Goal: Task Accomplishment & Management: Manage account settings

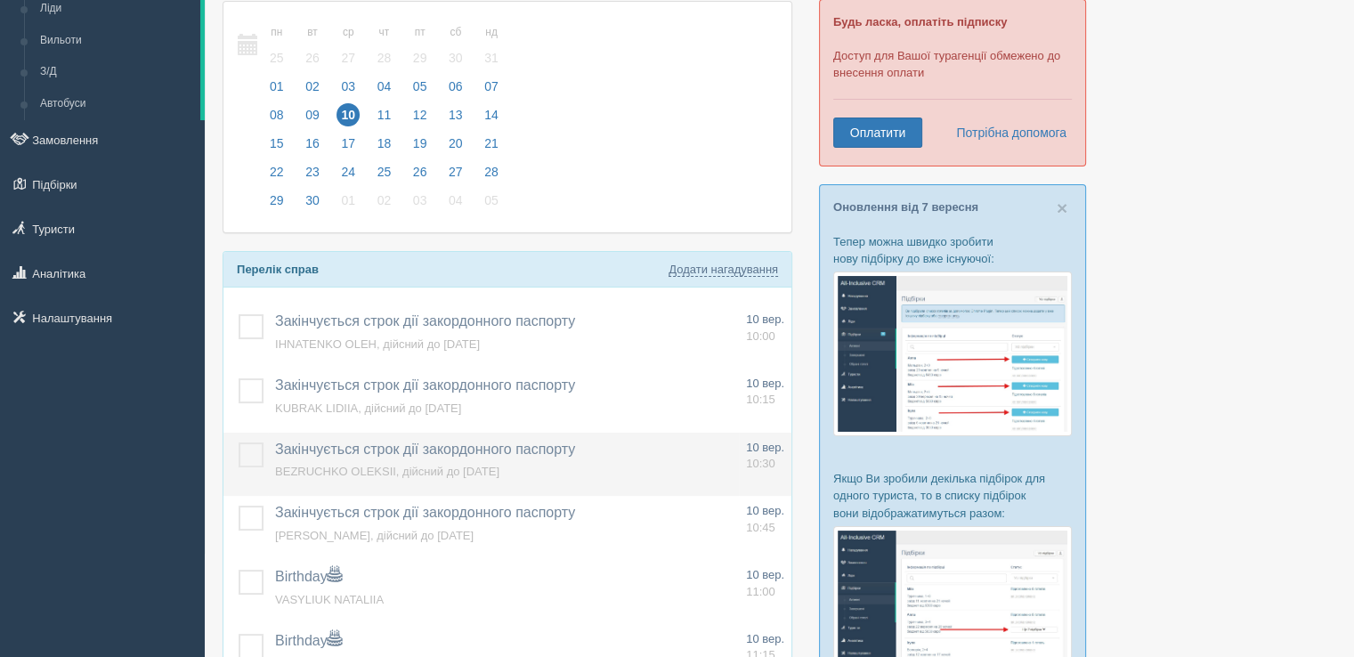
scroll to position [267, 0]
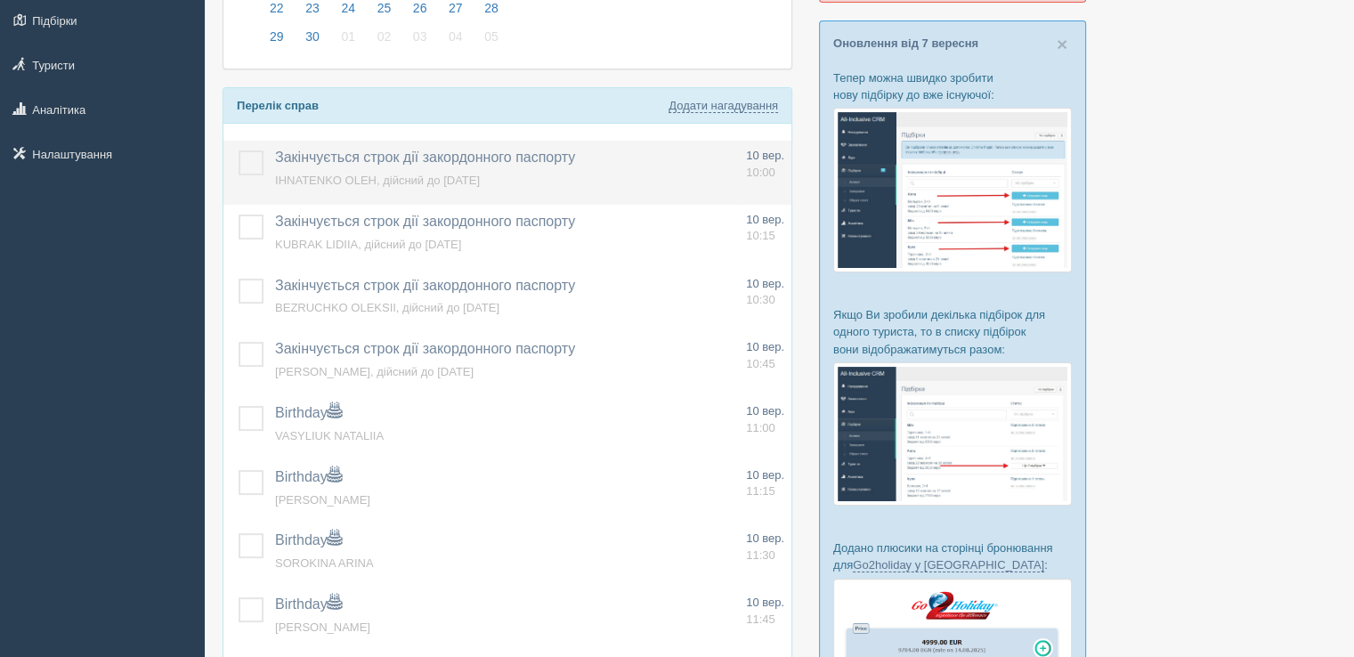
drag, startPoint x: 255, startPoint y: 159, endPoint x: 253, endPoint y: 184, distance: 25.1
click at [239, 150] on label at bounding box center [239, 150] width 0 height 0
click at [0, 0] on input "checkbox" at bounding box center [0, 0] width 0 height 0
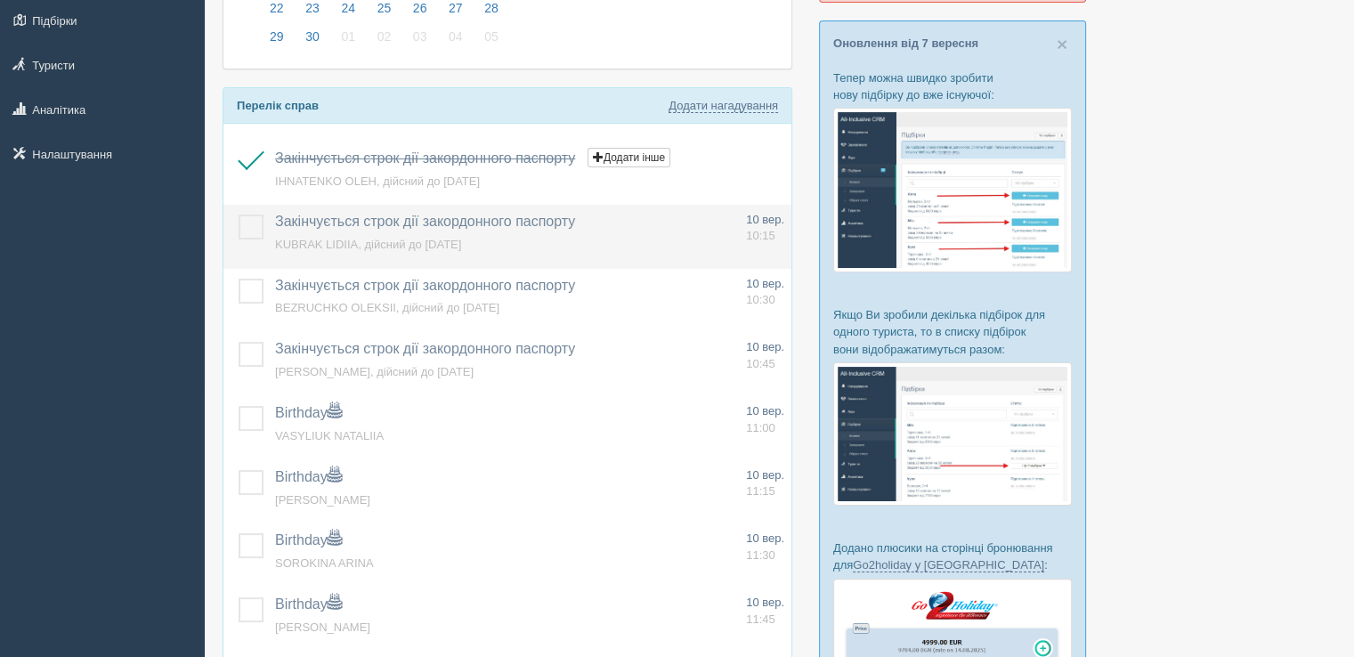
drag, startPoint x: 247, startPoint y: 225, endPoint x: 248, endPoint y: 240, distance: 15.2
click at [239, 215] on label at bounding box center [239, 215] width 0 height 0
click at [0, 0] on input "checkbox" at bounding box center [0, 0] width 0 height 0
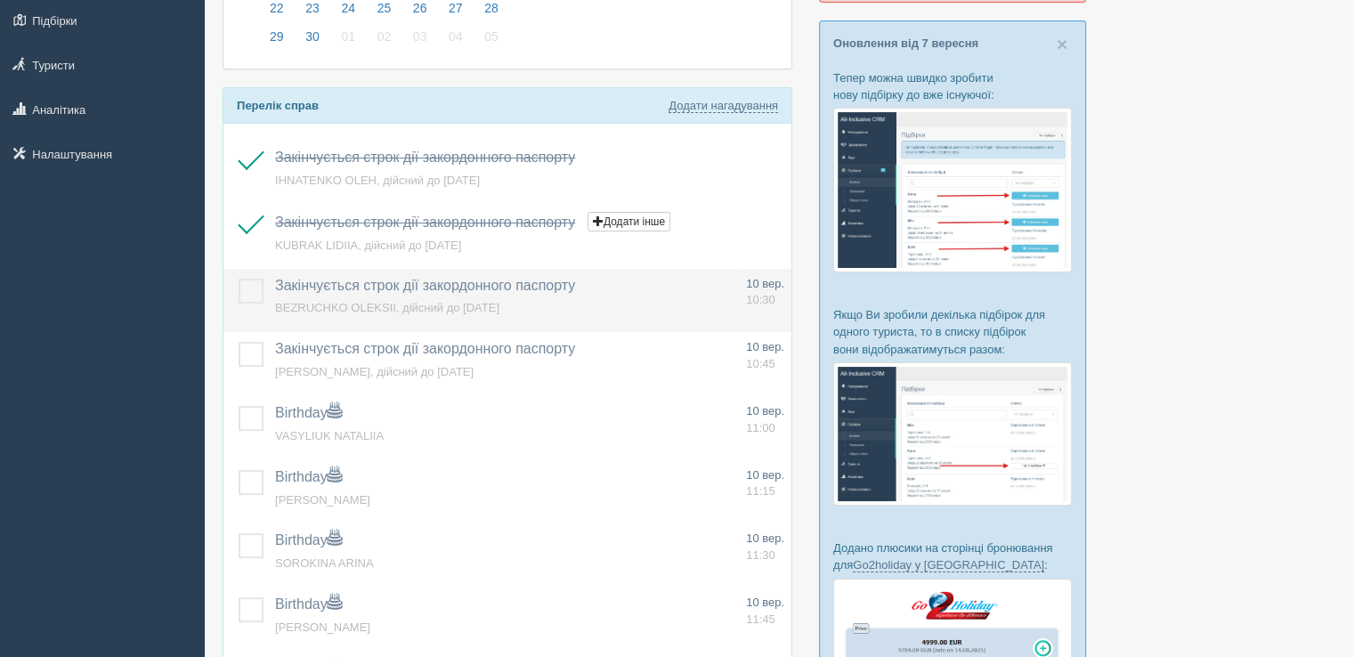
click at [246, 273] on td at bounding box center [245, 301] width 45 height 64
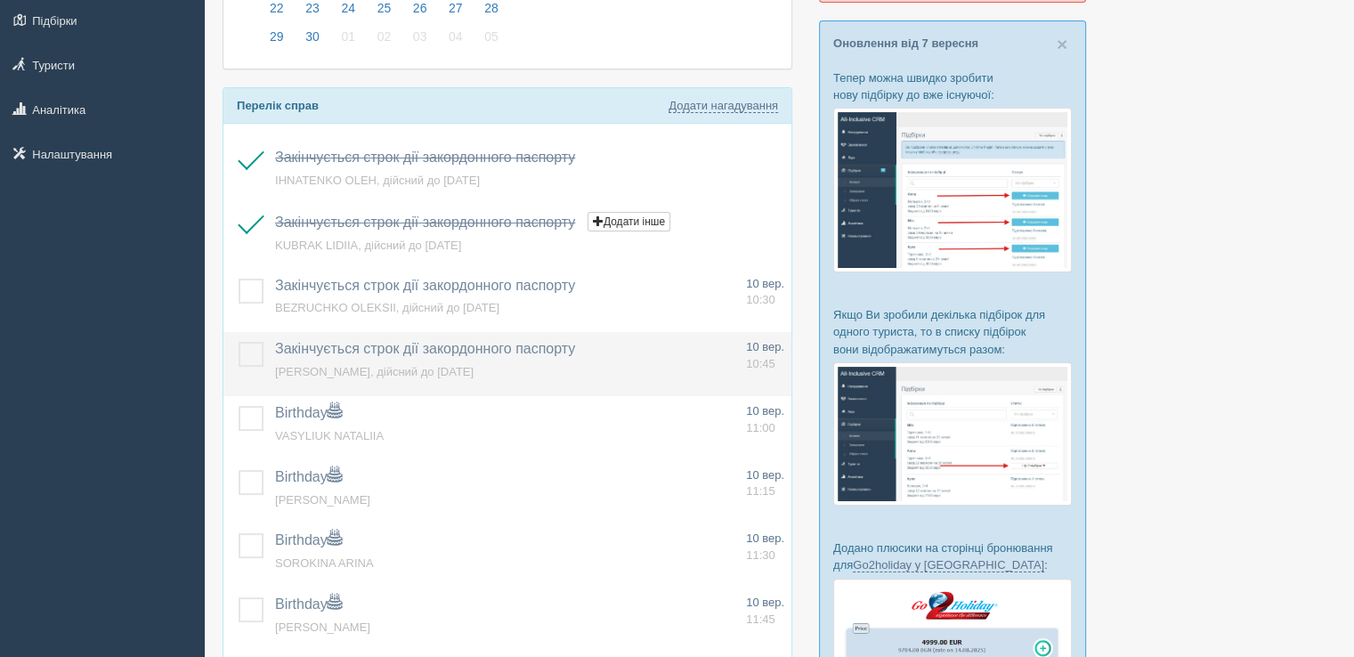
click at [239, 342] on label at bounding box center [239, 342] width 0 height 0
click at [0, 0] on input "checkbox" at bounding box center [0, 0] width 0 height 0
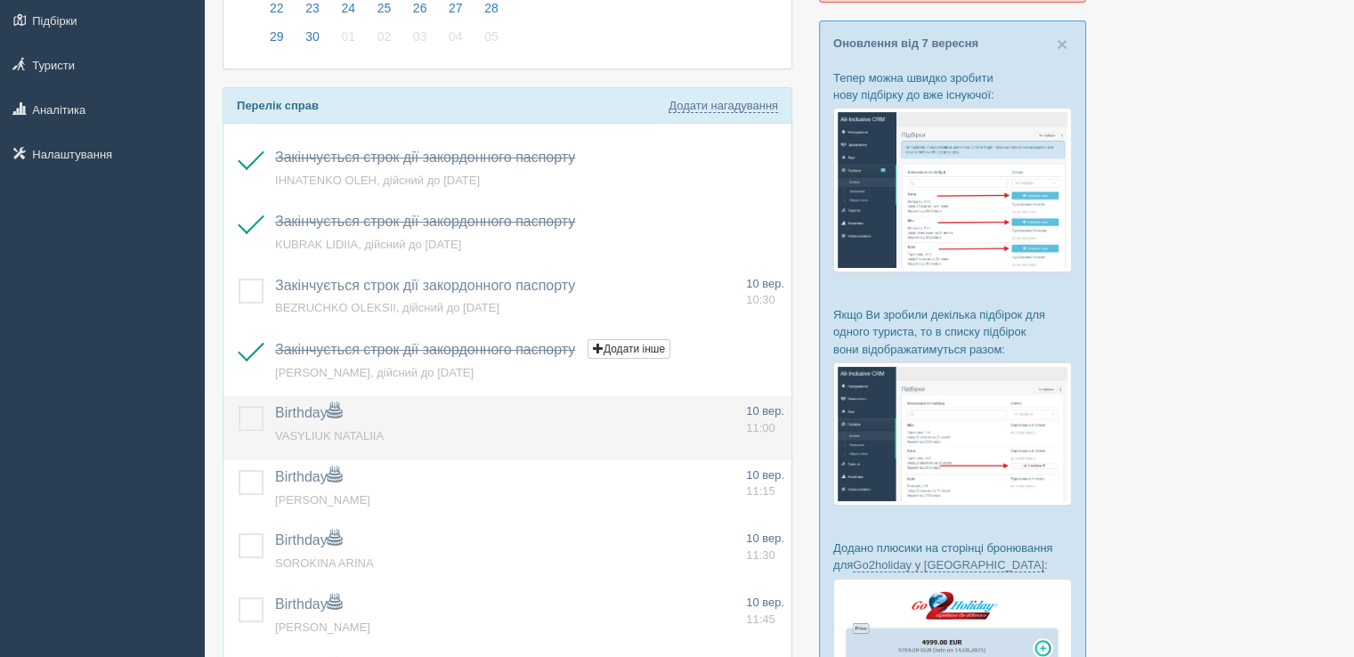
click at [239, 406] on label at bounding box center [239, 406] width 0 height 0
click at [0, 0] on input "checkbox" at bounding box center [0, 0] width 0 height 0
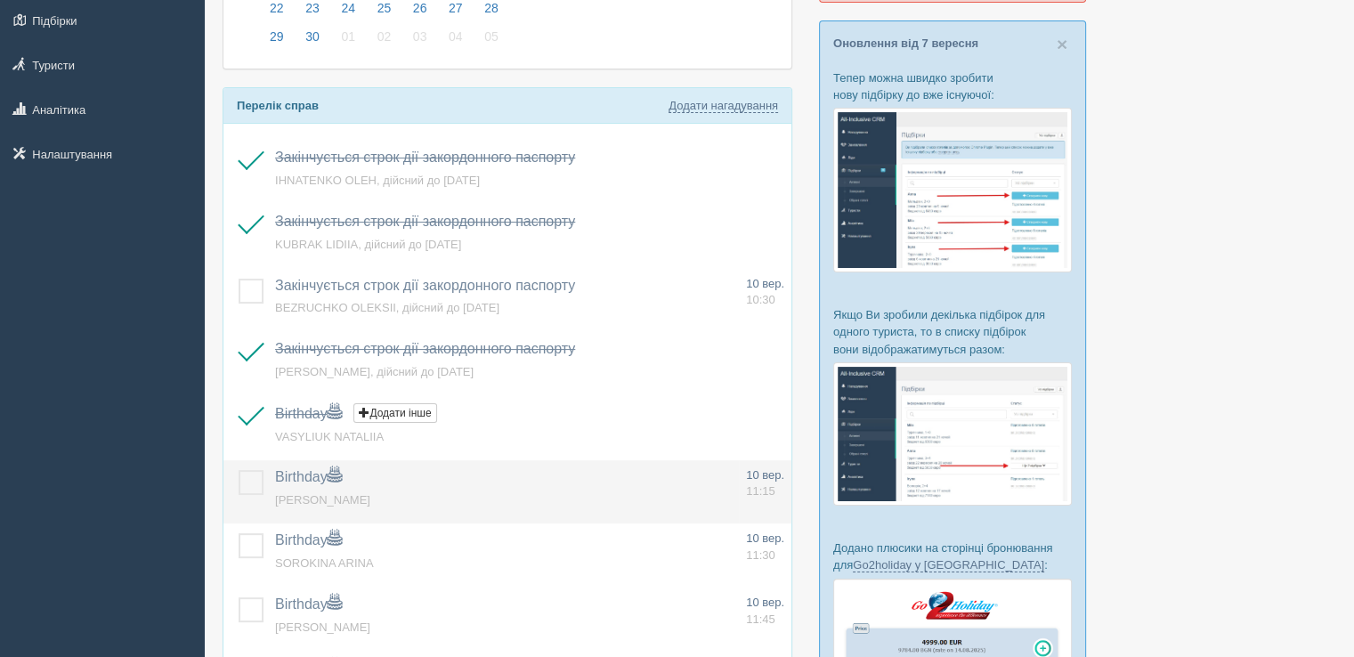
click at [239, 470] on label at bounding box center [239, 470] width 0 height 0
click at [0, 0] on input "checkbox" at bounding box center [0, 0] width 0 height 0
click at [247, 492] on td at bounding box center [245, 492] width 45 height 64
click at [239, 470] on label at bounding box center [239, 470] width 0 height 0
click at [0, 0] on input "checkbox" at bounding box center [0, 0] width 0 height 0
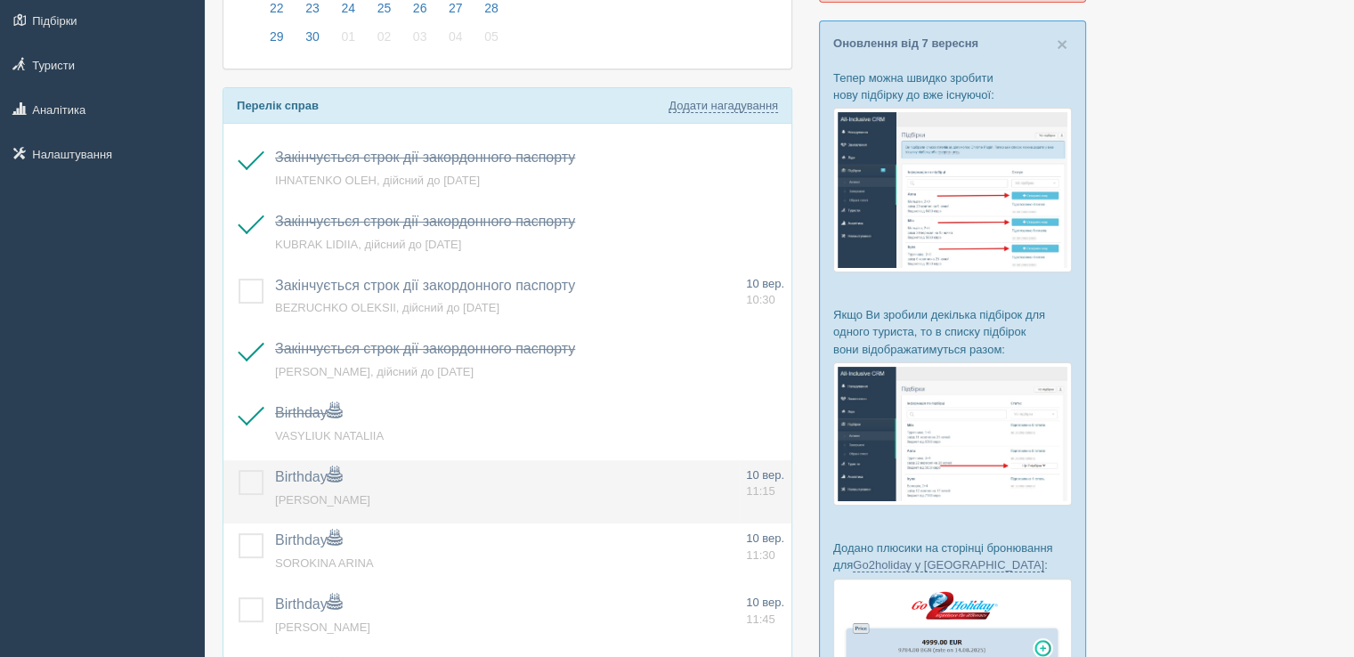
click at [298, 493] on span "[PERSON_NAME]" at bounding box center [322, 499] width 95 height 13
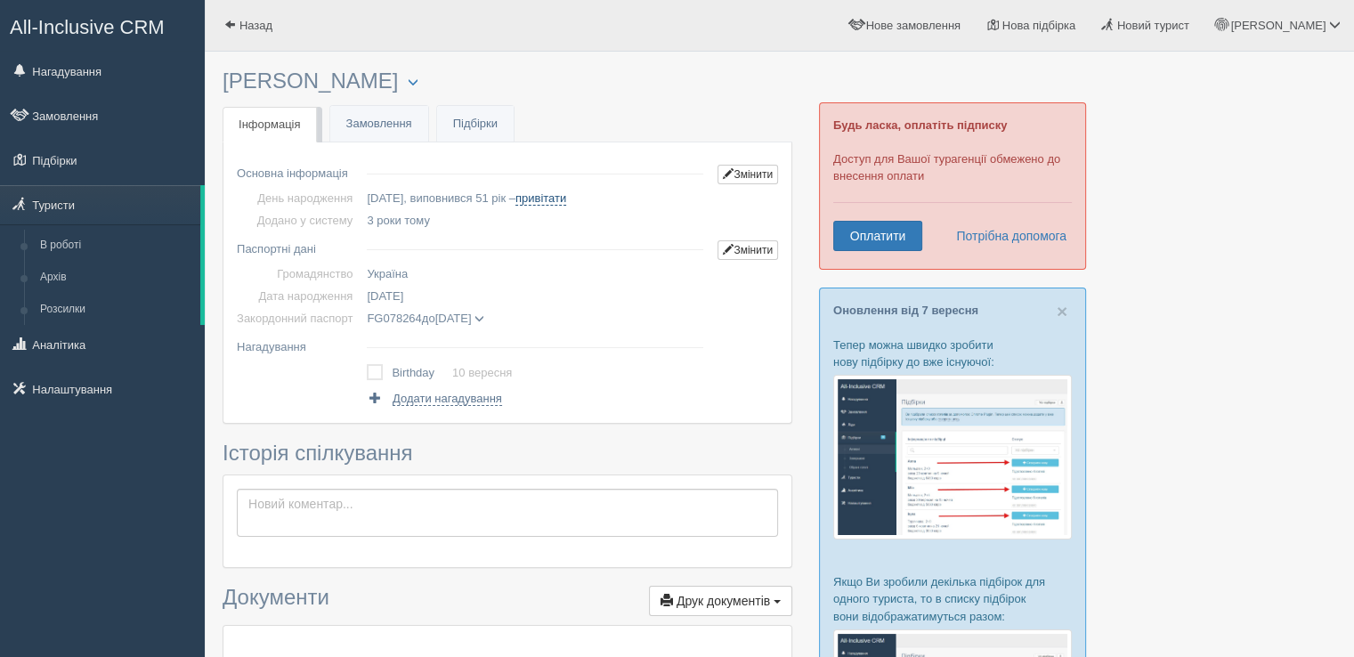
click at [564, 199] on link "привітати" at bounding box center [540, 198] width 51 height 14
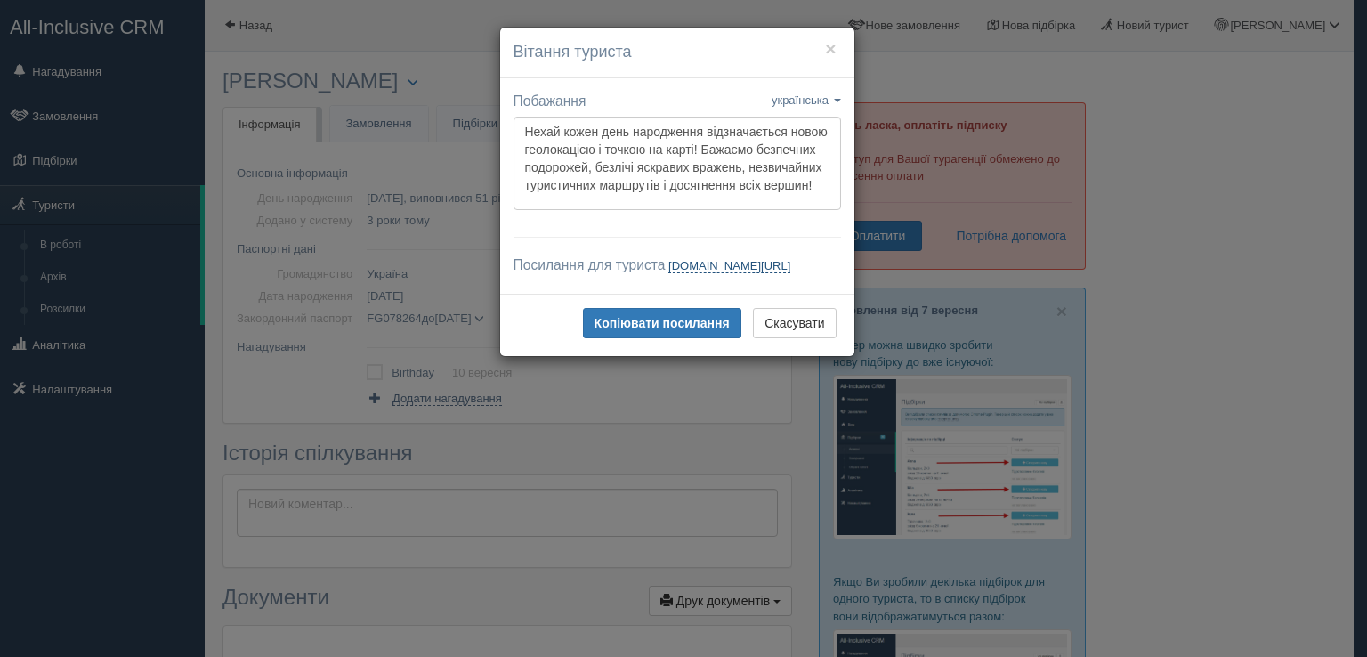
click at [674, 273] on link "tourist.allinclusivecrm.com/bday/8183528043/1869750092" at bounding box center [729, 266] width 122 height 14
click at [805, 332] on button "Скасувати" at bounding box center [794, 323] width 83 height 30
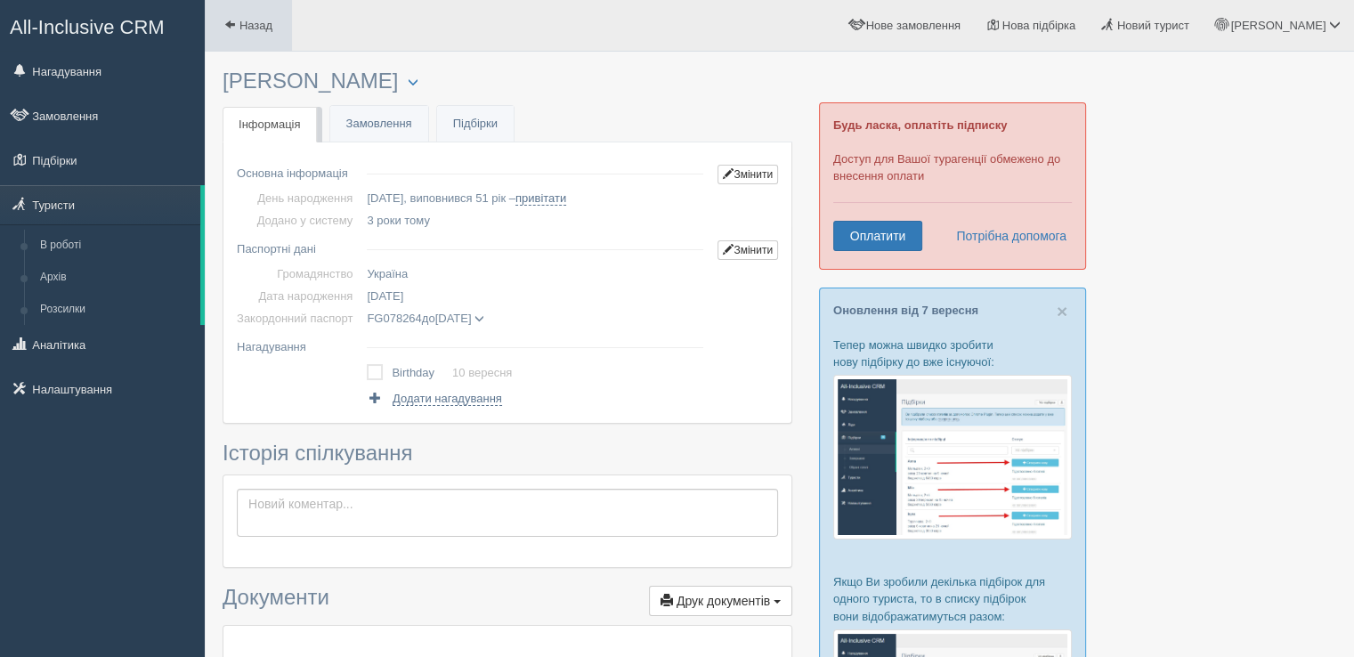
click at [246, 31] on span "Назад" at bounding box center [255, 25] width 33 height 13
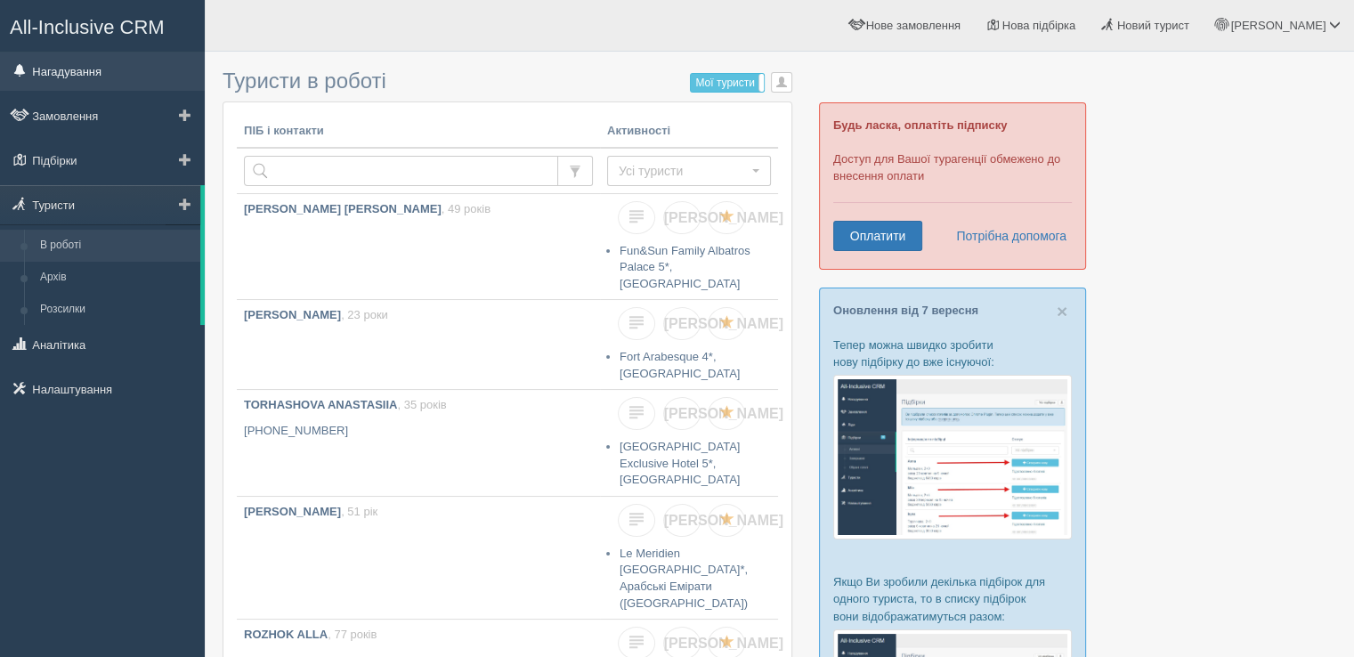
click at [85, 71] on link "Нагадування" at bounding box center [102, 71] width 205 height 39
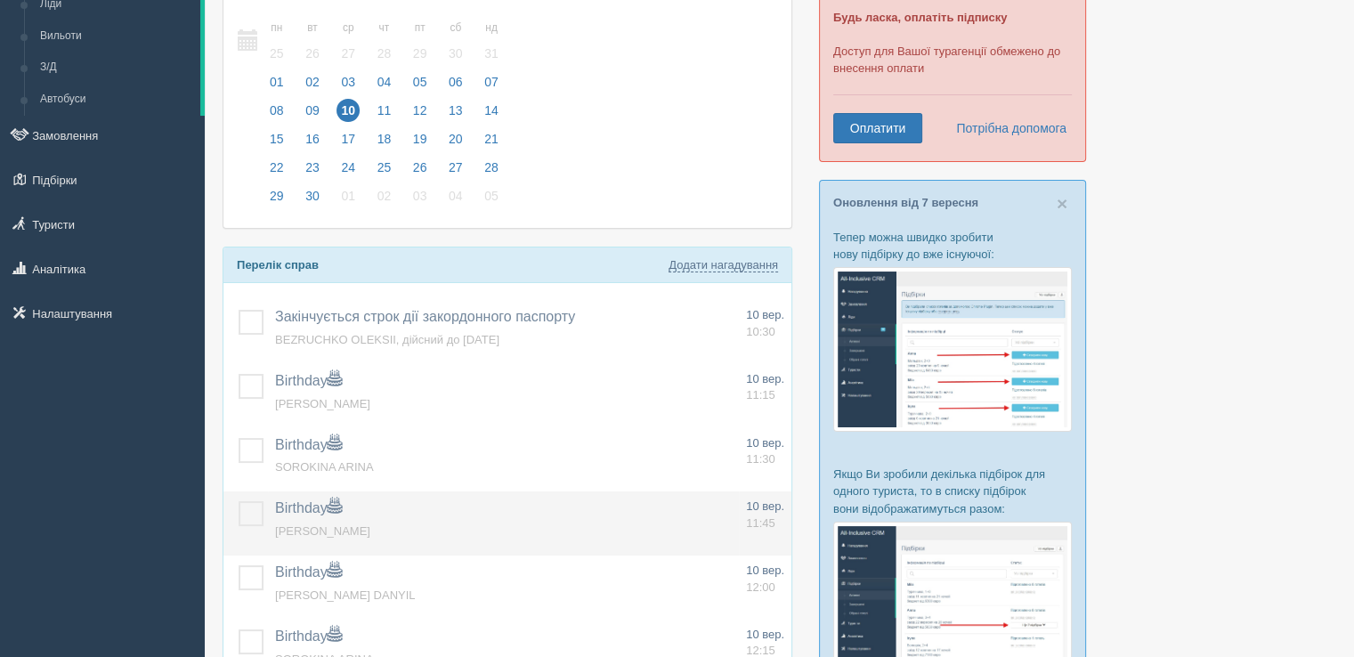
scroll to position [267, 0]
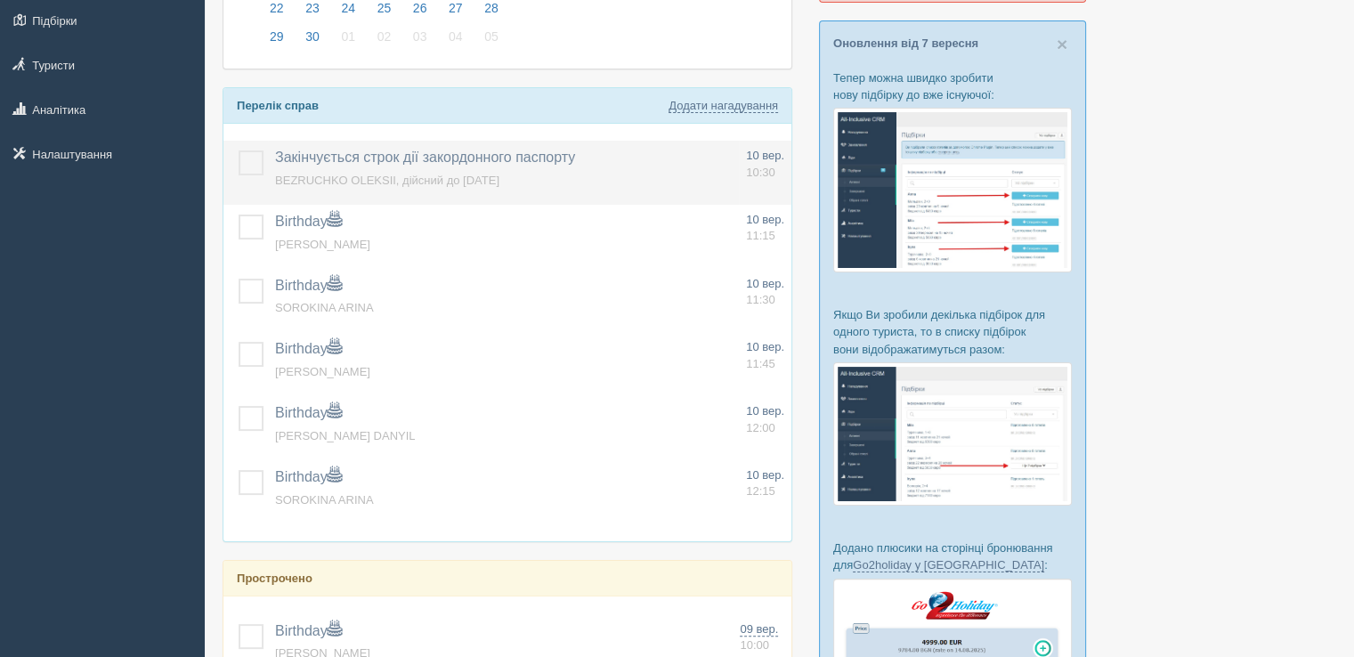
click at [239, 150] on label at bounding box center [239, 150] width 0 height 0
click at [0, 0] on input "checkbox" at bounding box center [0, 0] width 0 height 0
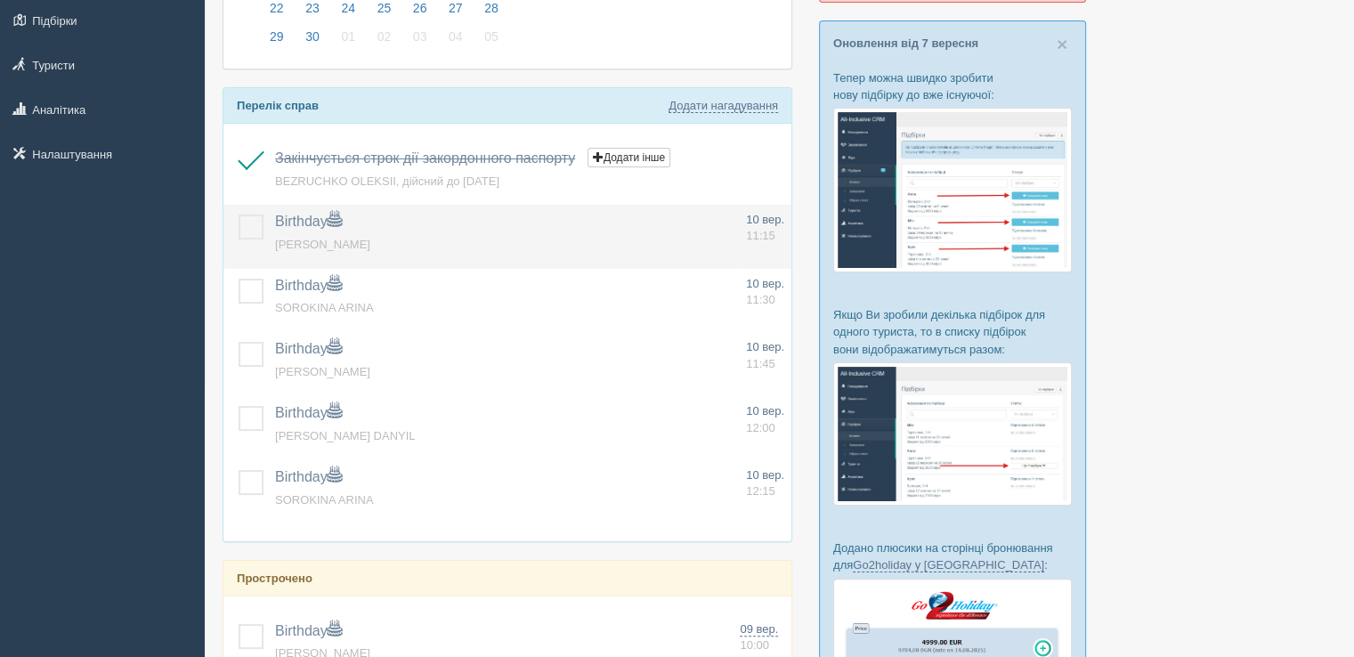
click at [239, 215] on label at bounding box center [239, 215] width 0 height 0
click at [0, 0] on input "checkbox" at bounding box center [0, 0] width 0 height 0
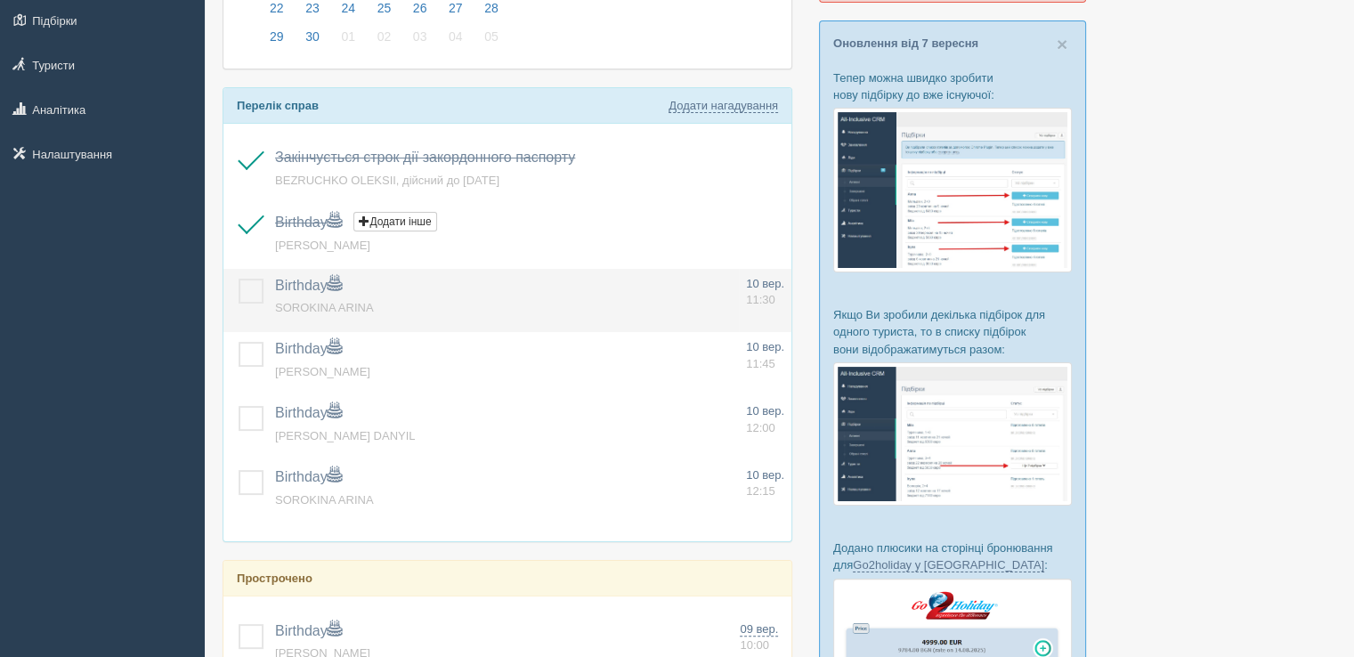
click at [239, 279] on label at bounding box center [239, 279] width 0 height 0
click at [0, 0] on input "checkbox" at bounding box center [0, 0] width 0 height 0
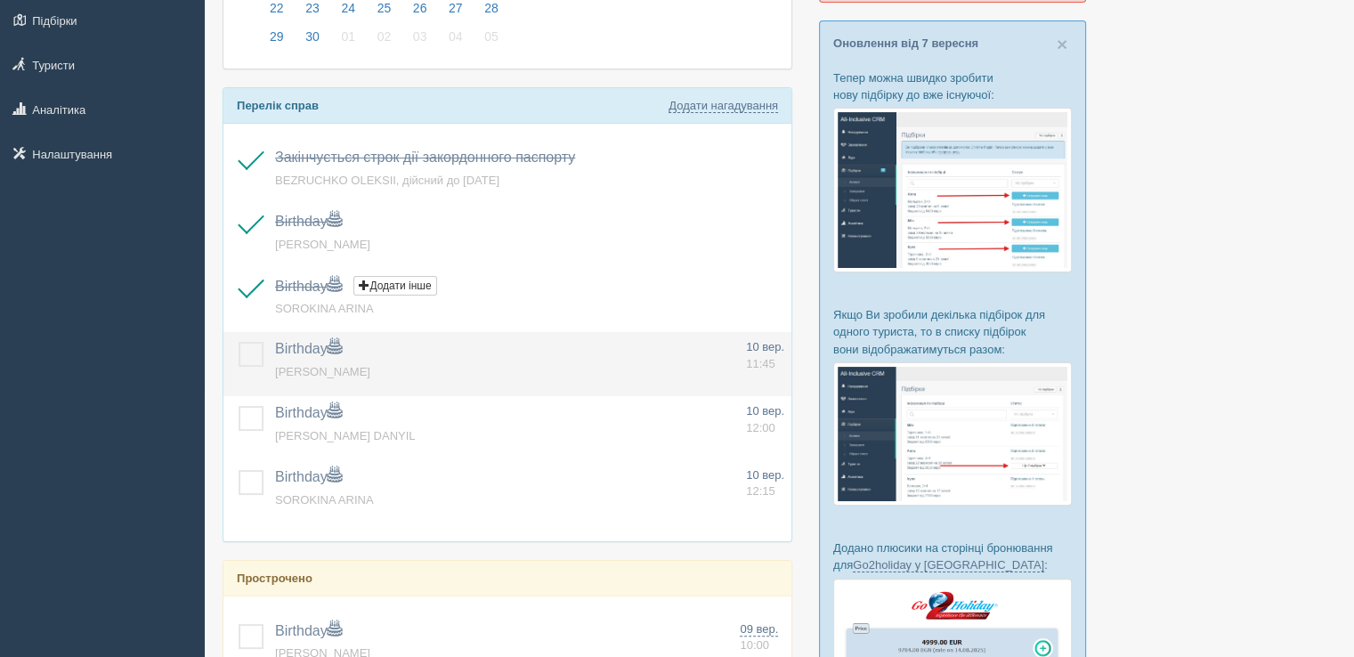
click at [239, 342] on label at bounding box center [239, 342] width 0 height 0
click at [0, 0] on input "checkbox" at bounding box center [0, 0] width 0 height 0
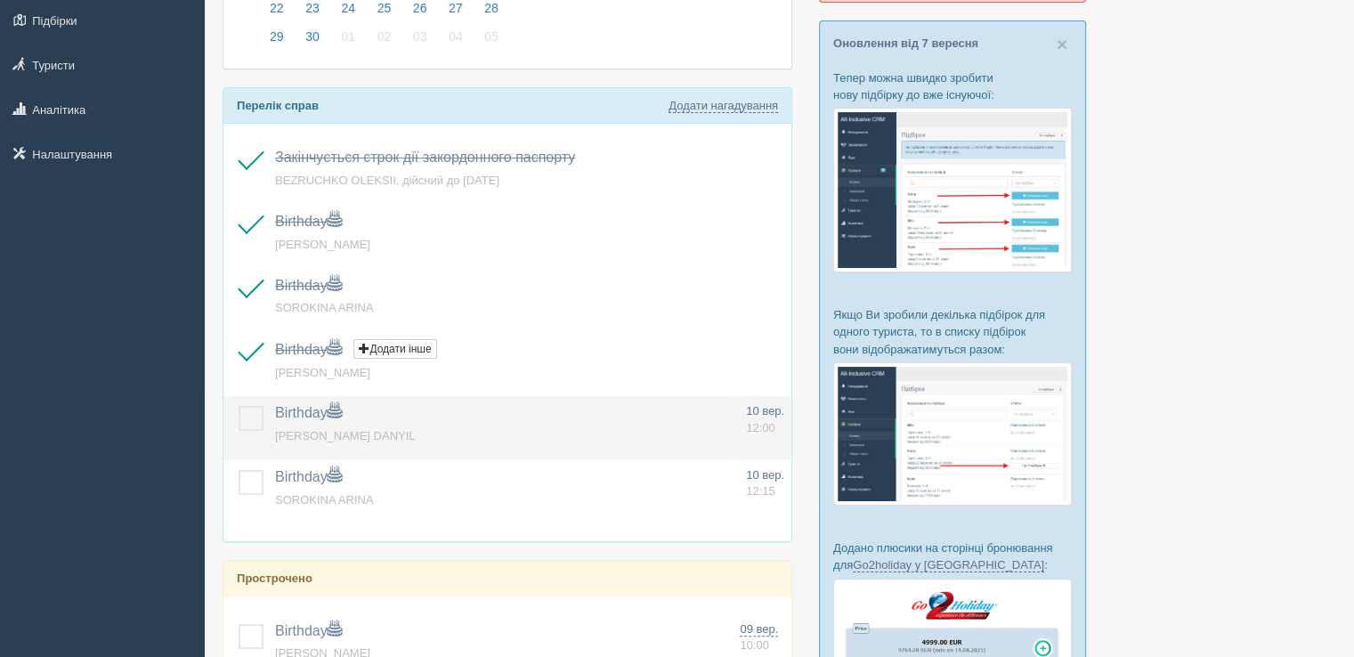
click at [242, 401] on td at bounding box center [245, 428] width 45 height 64
drag, startPoint x: 242, startPoint y: 482, endPoint x: 252, endPoint y: 448, distance: 35.2
click at [239, 470] on label at bounding box center [239, 470] width 0 height 0
click at [0, 0] on input "checkbox" at bounding box center [0, 0] width 0 height 0
click at [239, 406] on label at bounding box center [239, 406] width 0 height 0
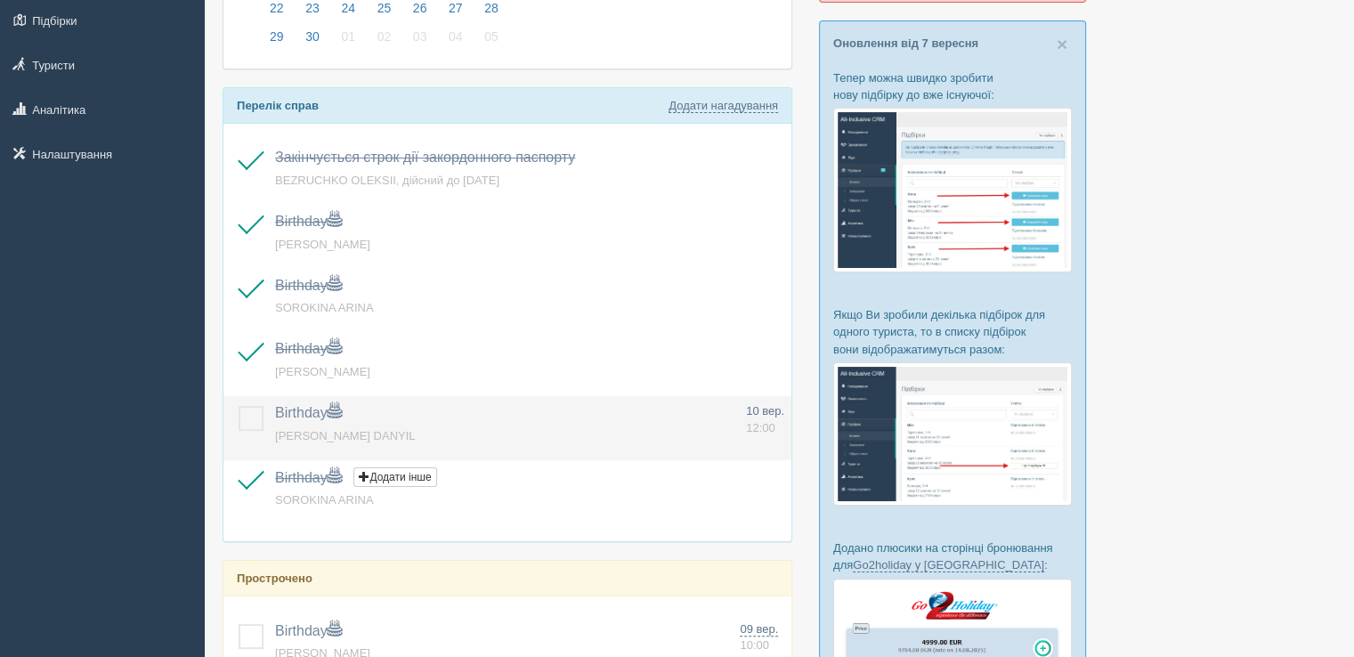
click at [0, 0] on input "checkbox" at bounding box center [0, 0] width 0 height 0
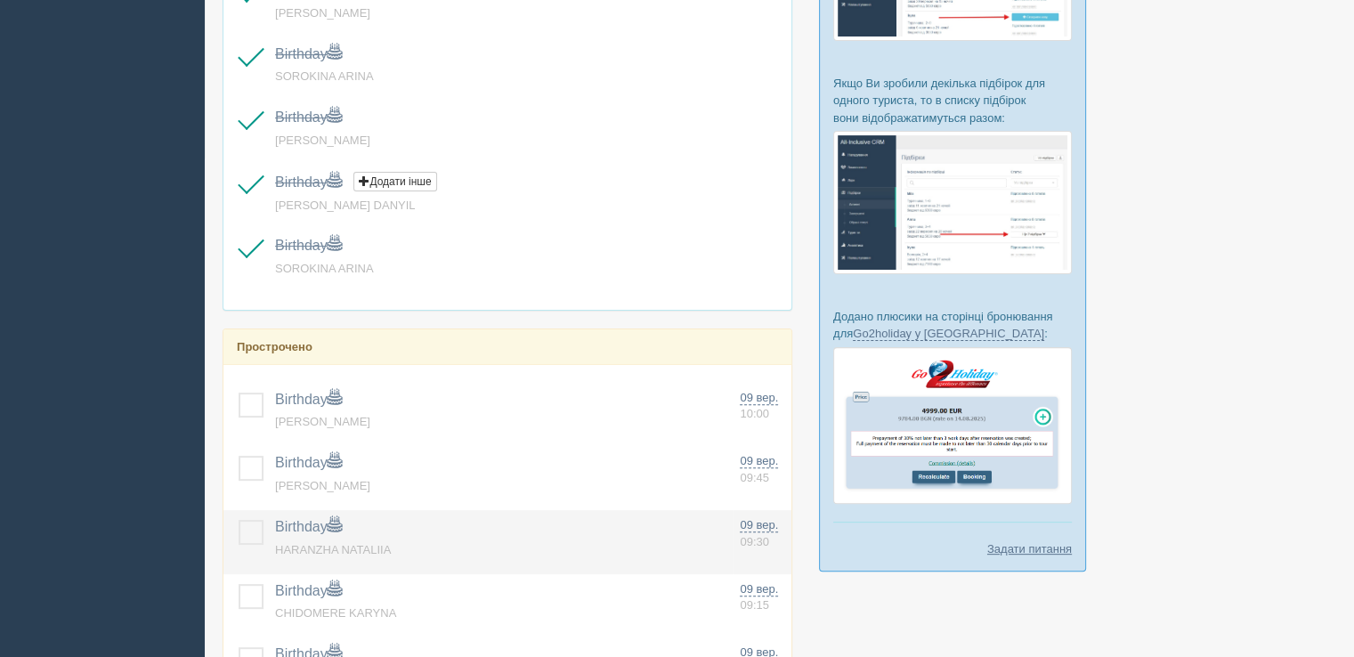
scroll to position [712, 0]
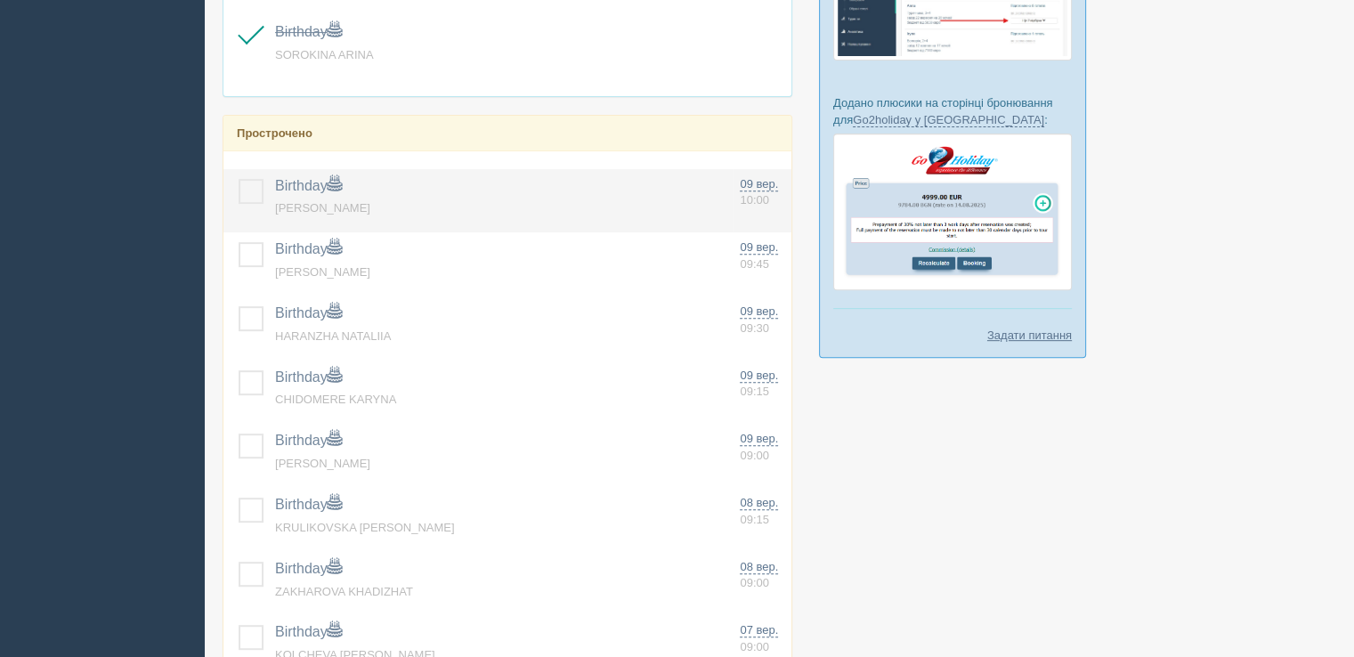
click at [239, 179] on label at bounding box center [239, 179] width 0 height 0
click at [0, 0] on input "checkbox" at bounding box center [0, 0] width 0 height 0
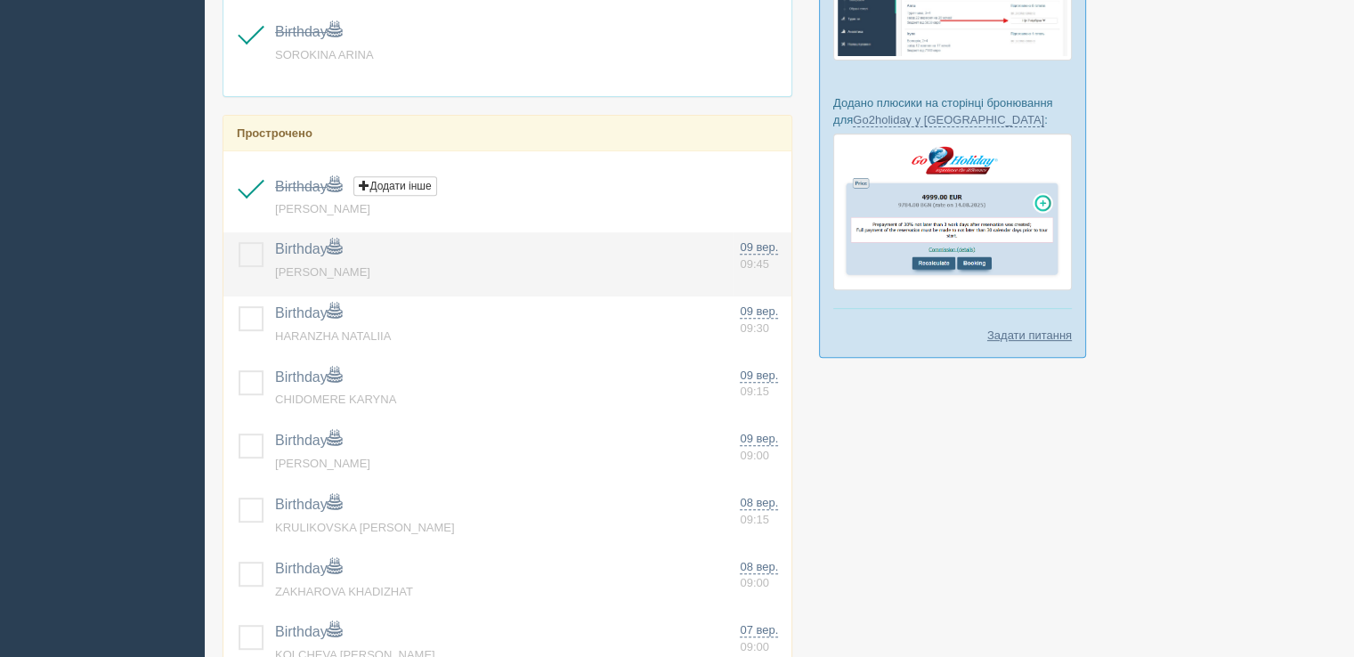
click at [252, 236] on td at bounding box center [245, 264] width 45 height 64
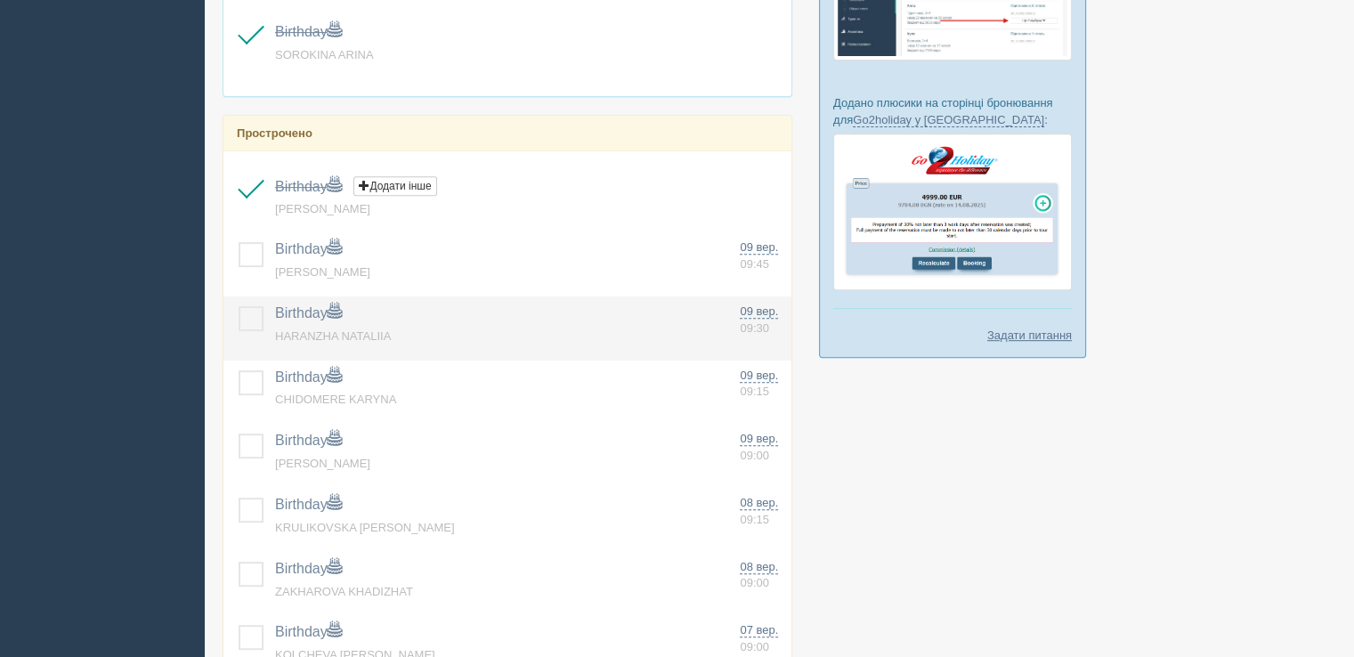
click at [239, 306] on label at bounding box center [239, 306] width 0 height 0
click at [0, 0] on input "checkbox" at bounding box center [0, 0] width 0 height 0
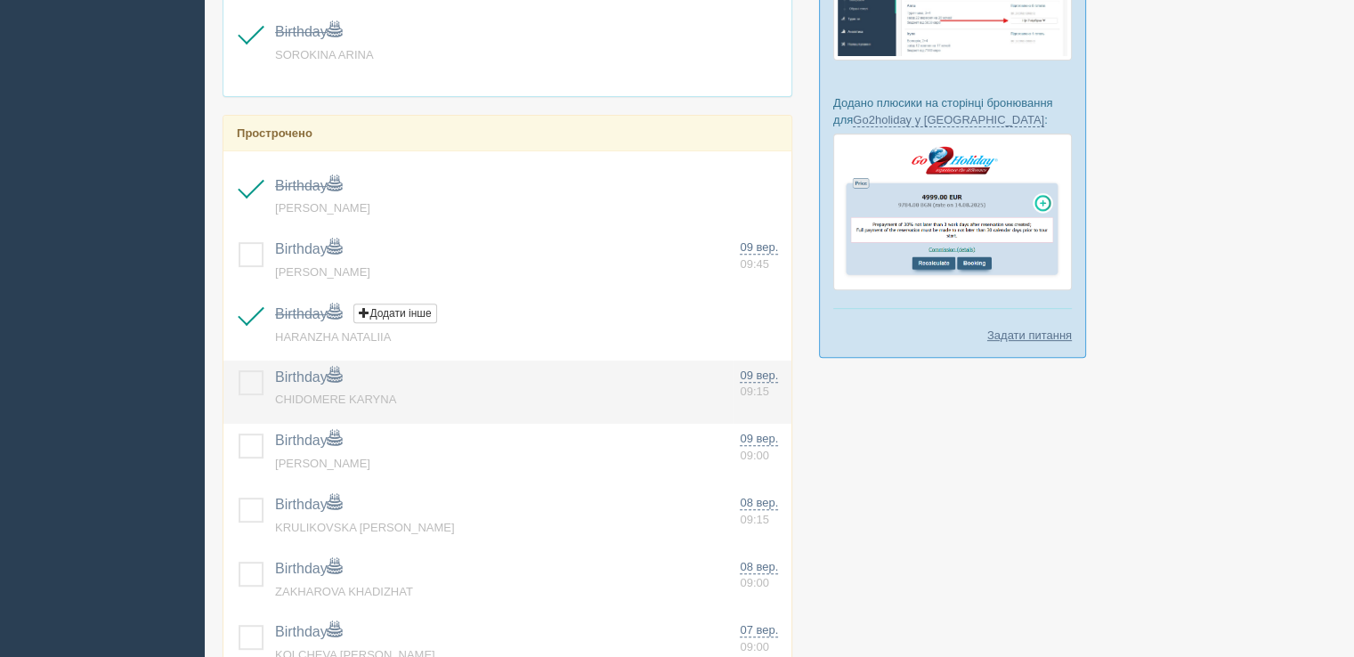
click at [239, 370] on label at bounding box center [239, 370] width 0 height 0
click at [0, 0] on input "checkbox" at bounding box center [0, 0] width 0 height 0
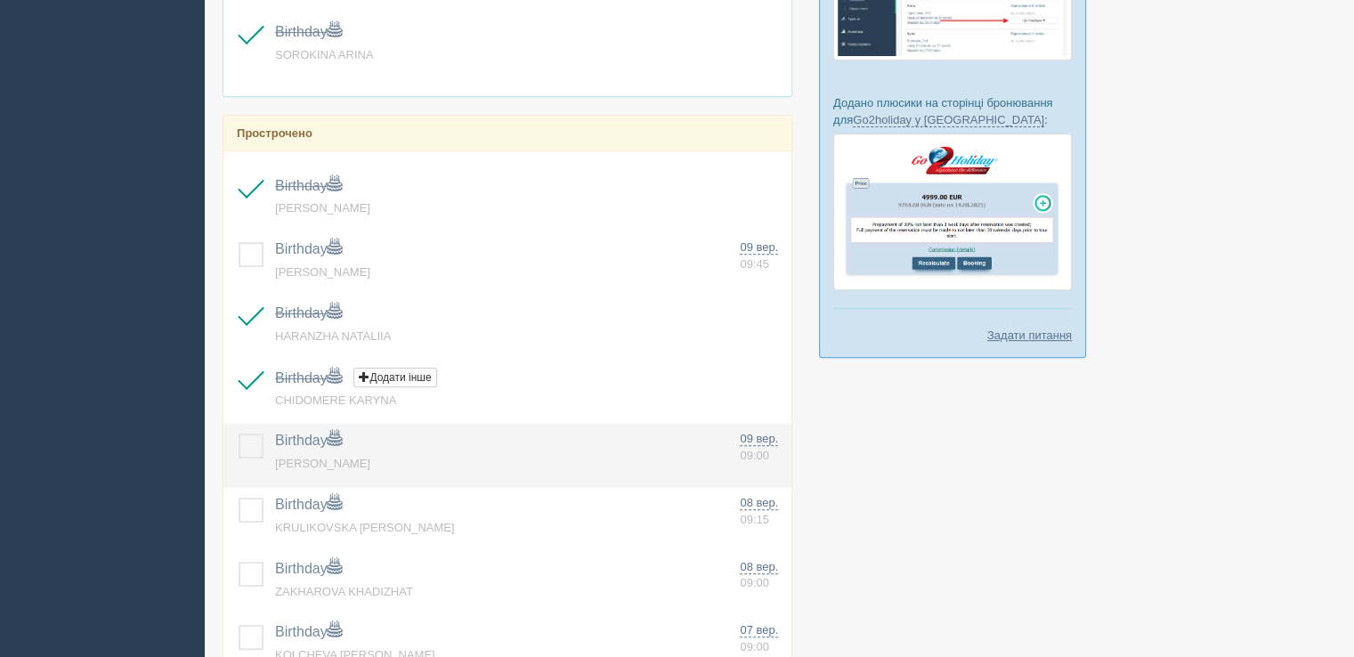
click at [239, 433] on label at bounding box center [239, 433] width 0 height 0
click at [0, 0] on input "checkbox" at bounding box center [0, 0] width 0 height 0
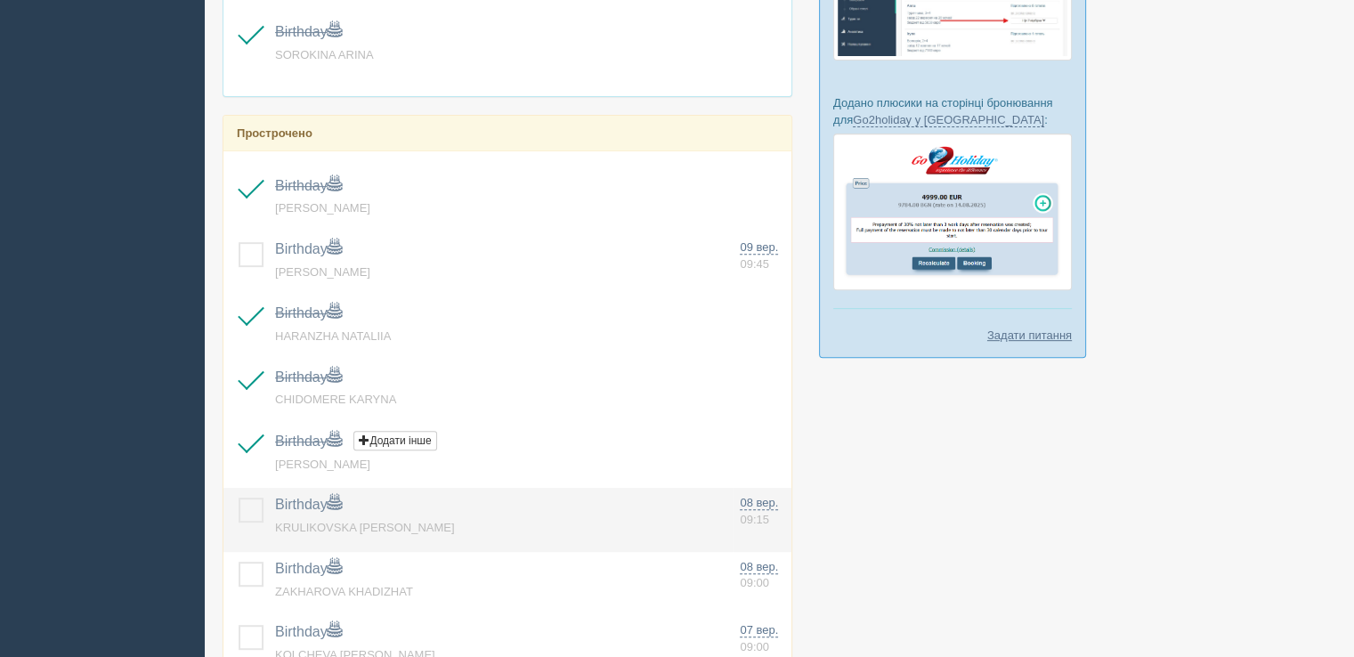
click at [239, 498] on label at bounding box center [239, 498] width 0 height 0
click at [0, 0] on input "checkbox" at bounding box center [0, 0] width 0 height 0
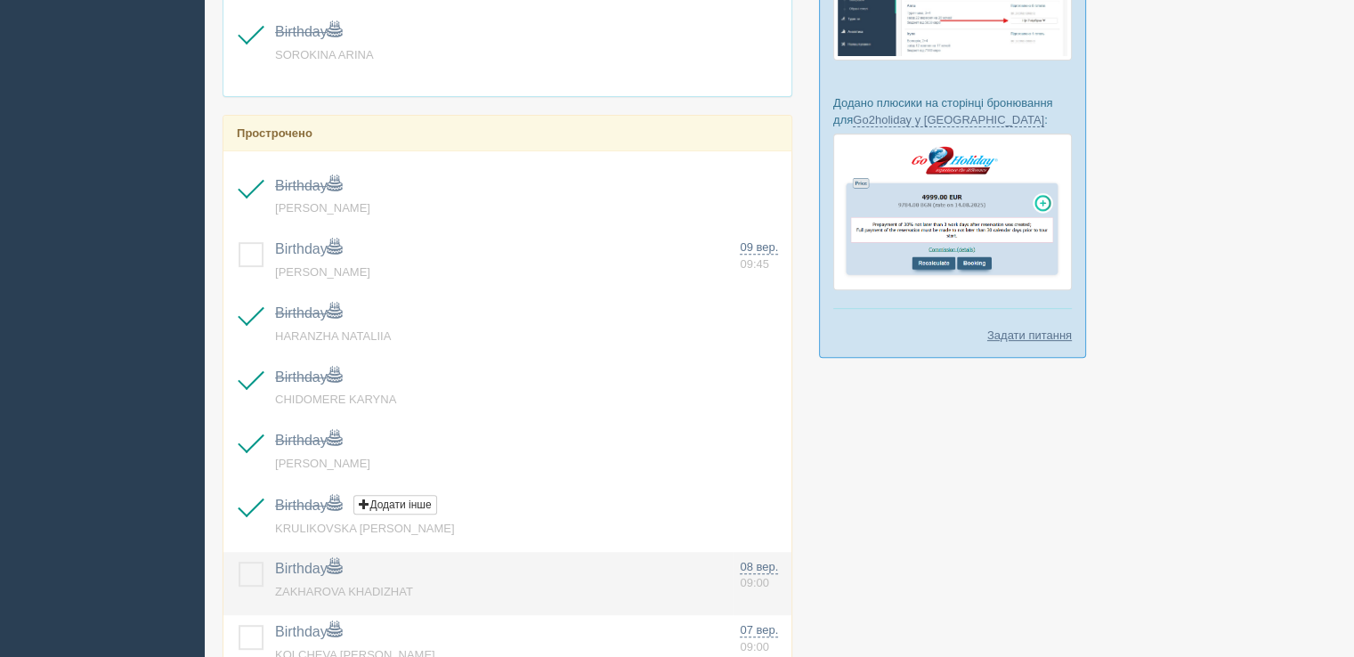
click at [239, 562] on label at bounding box center [239, 562] width 0 height 0
click at [0, 0] on input "checkbox" at bounding box center [0, 0] width 0 height 0
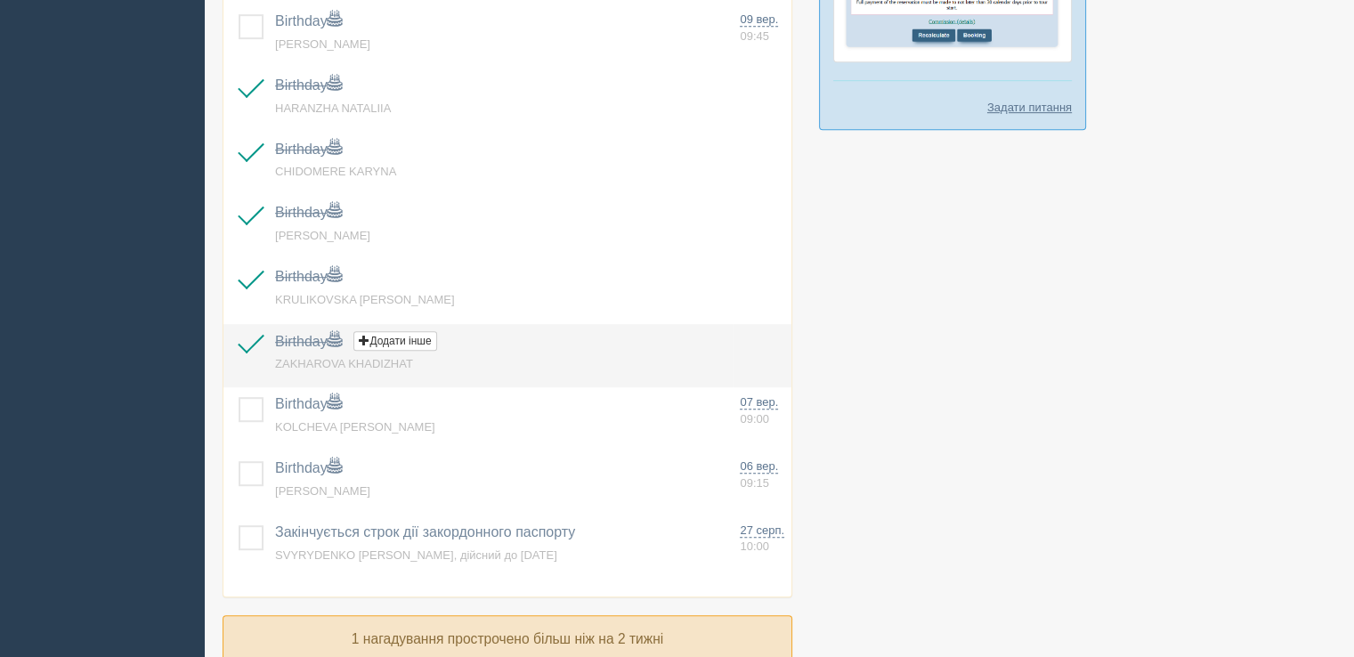
scroll to position [1068, 0]
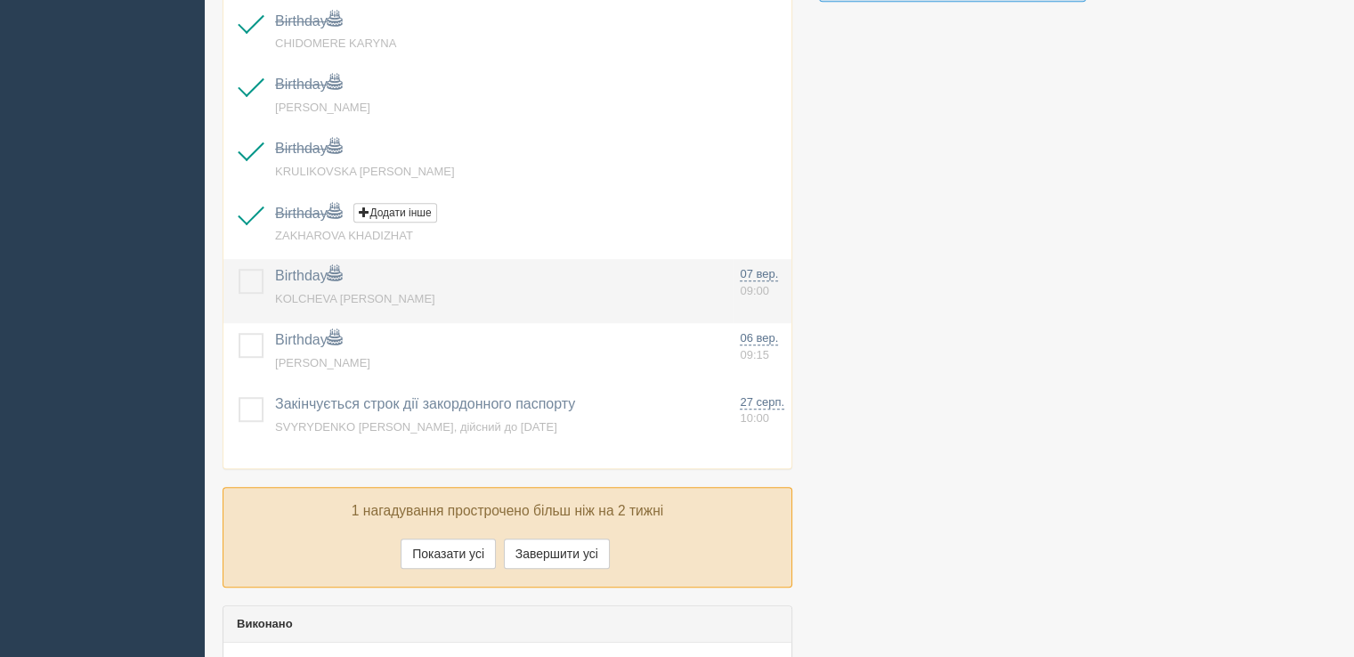
click at [239, 269] on label at bounding box center [239, 269] width 0 height 0
click at [0, 0] on input "checkbox" at bounding box center [0, 0] width 0 height 0
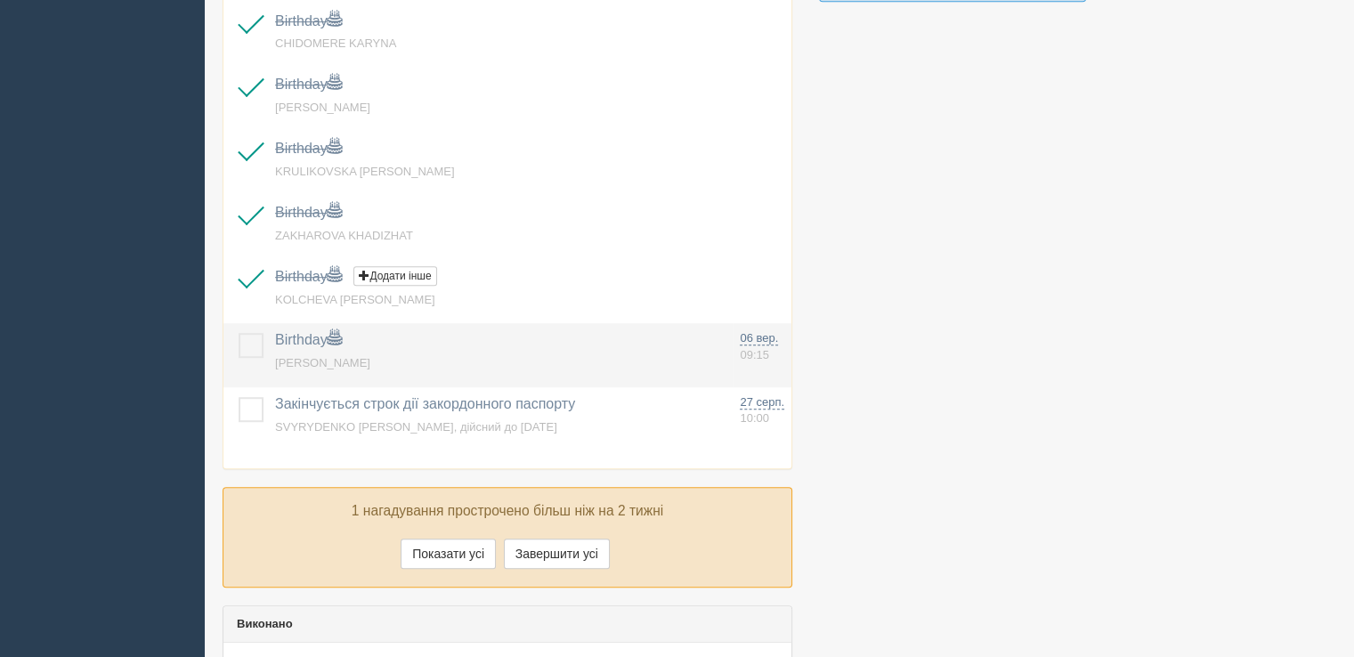
click at [239, 333] on label at bounding box center [239, 333] width 0 height 0
click at [0, 0] on input "checkbox" at bounding box center [0, 0] width 0 height 0
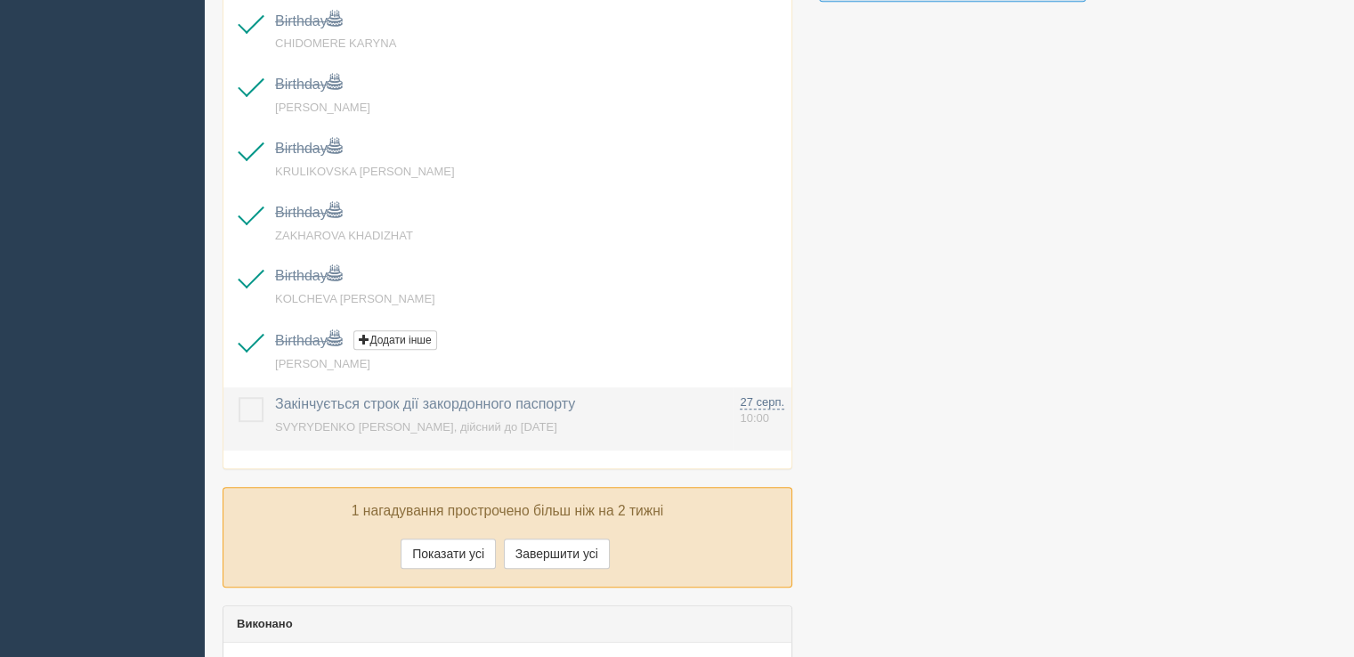
click at [239, 397] on label at bounding box center [239, 397] width 0 height 0
click at [0, 0] on input "checkbox" at bounding box center [0, 0] width 0 height 0
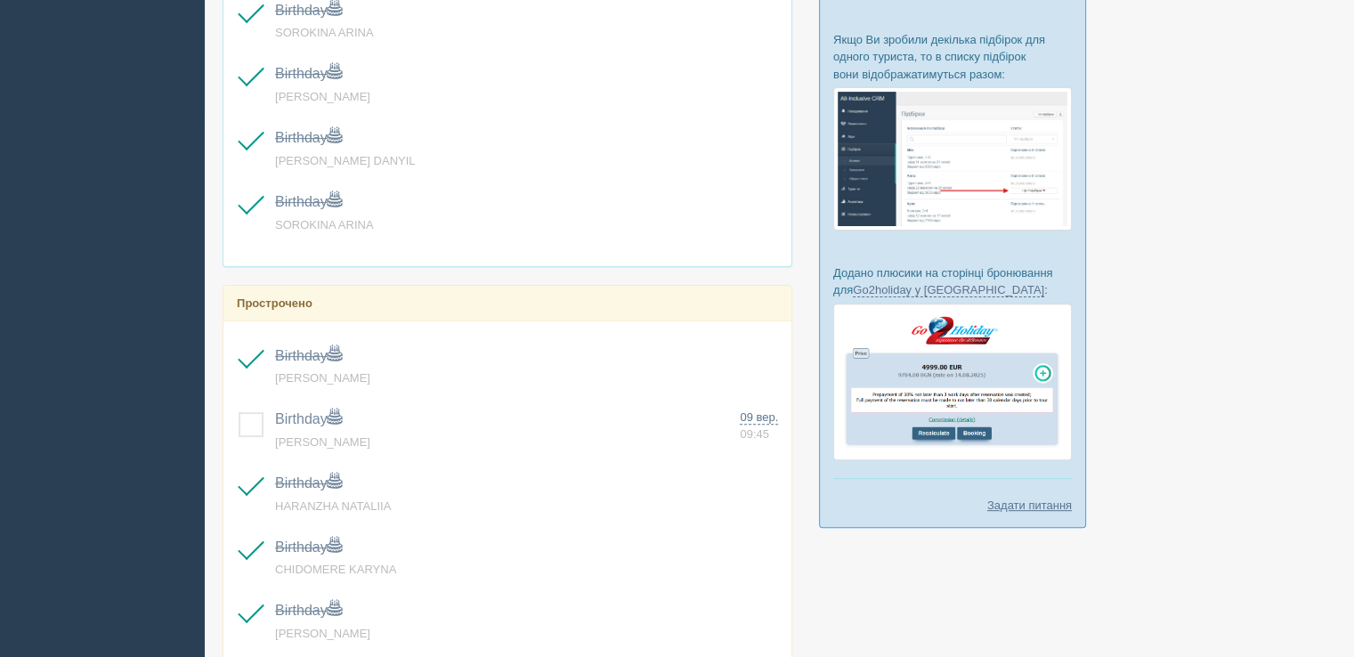
scroll to position [814, 0]
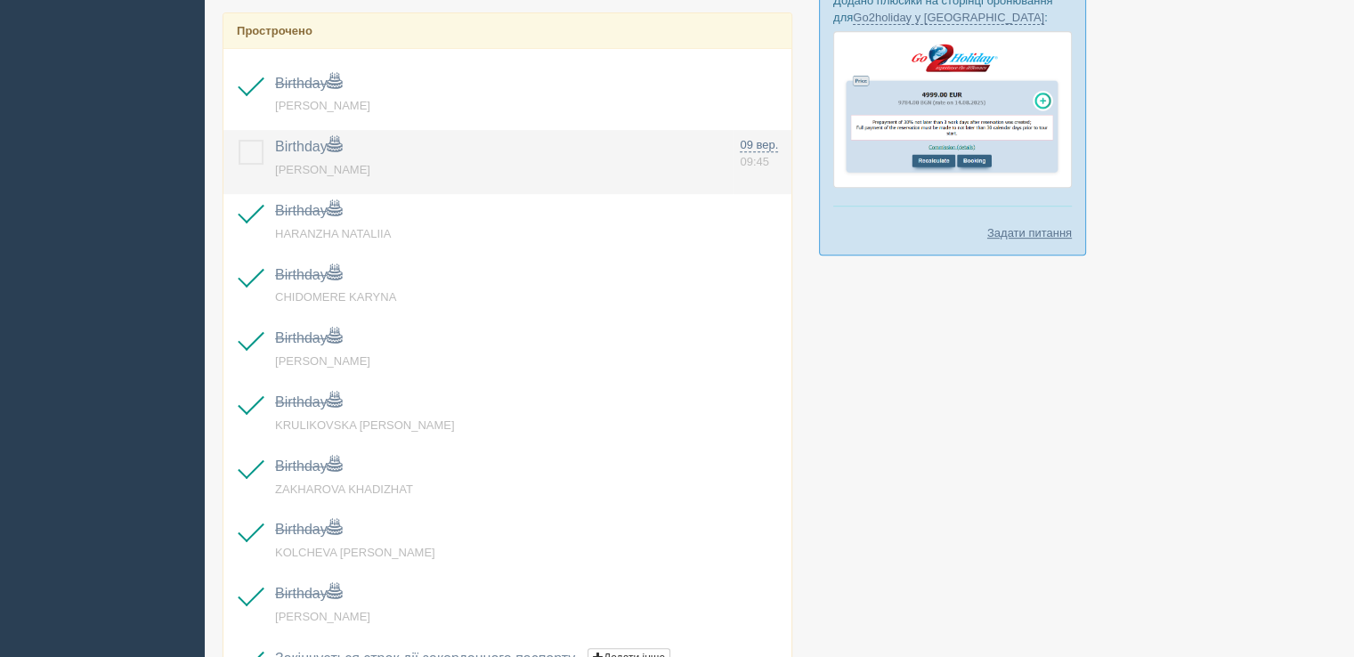
click at [239, 140] on label at bounding box center [239, 140] width 0 height 0
click at [0, 0] on input "checkbox" at bounding box center [0, 0] width 0 height 0
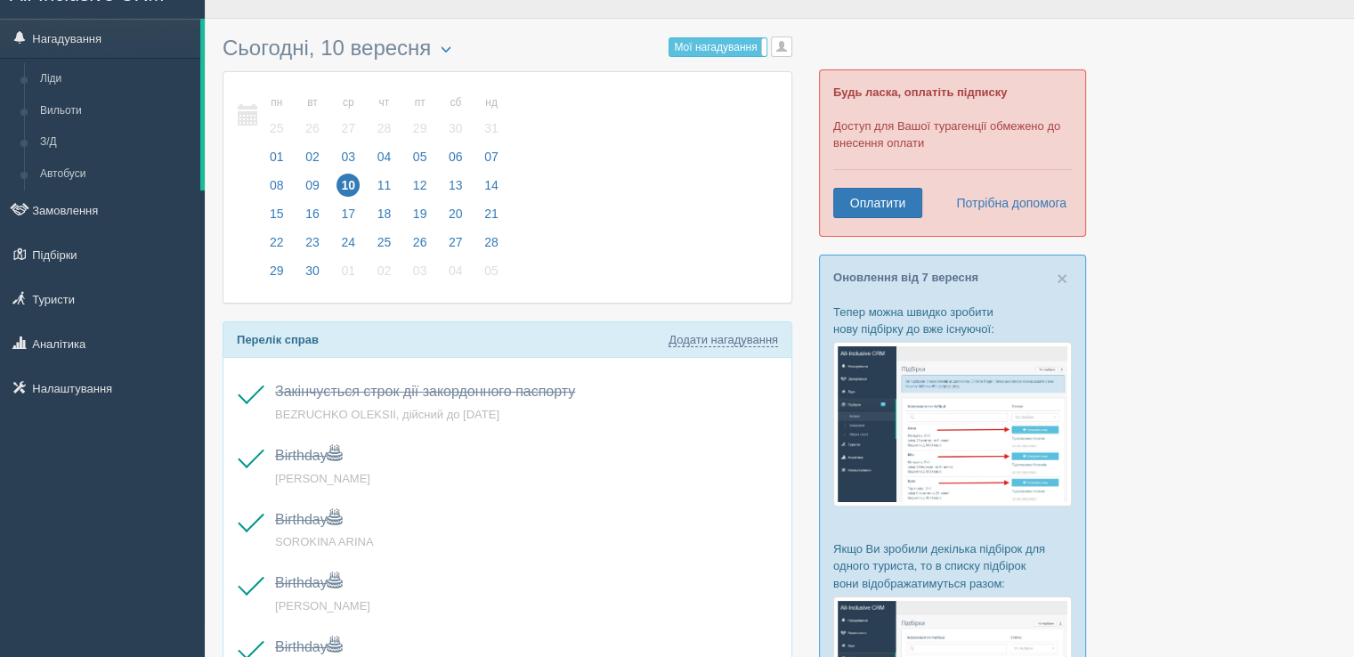
scroll to position [0, 0]
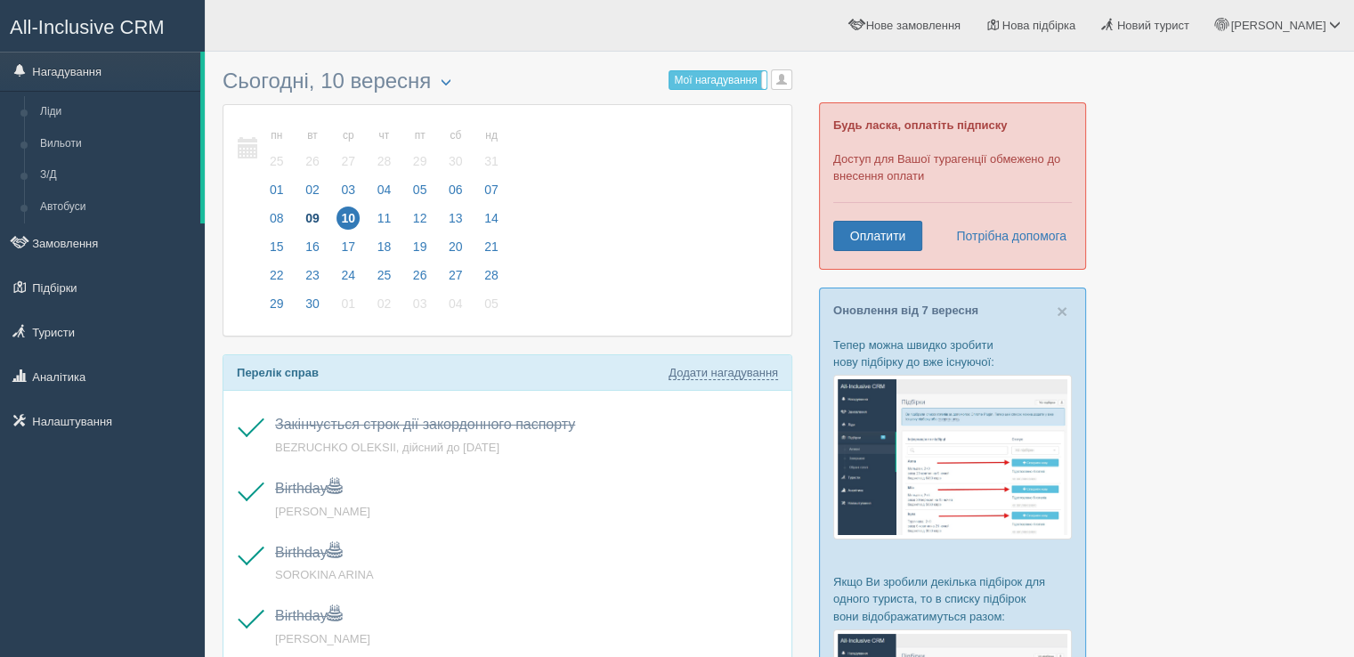
click at [312, 211] on span "09" at bounding box center [312, 217] width 23 height 23
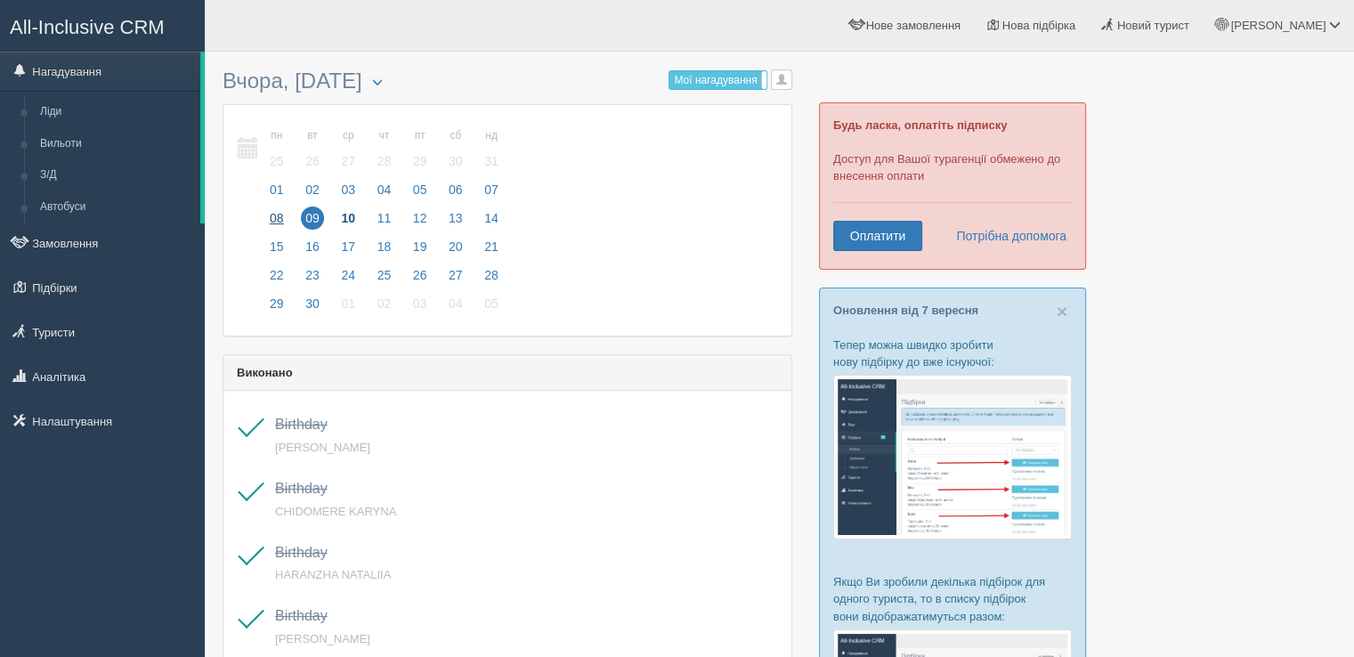
click at [277, 212] on span "08" at bounding box center [276, 217] width 23 height 23
